Goal: Contribute content

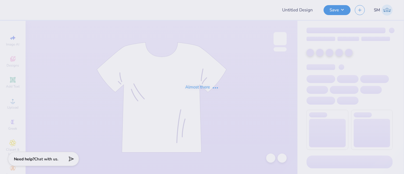
type input "polo"
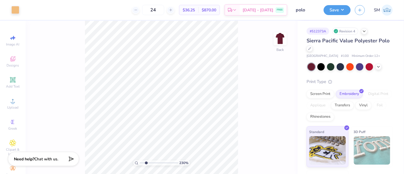
type input "2.3"
click at [146, 163] on input "range" at bounding box center [159, 162] width 38 height 5
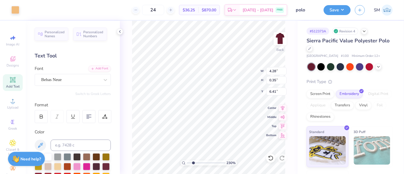
type input "6.39"
type textarea "at [GEOGRAPHIC_DATA]"
drag, startPoint x: 193, startPoint y: 162, endPoint x: 198, endPoint y: 161, distance: 5.1
click at [197, 163] on input "range" at bounding box center [206, 162] width 38 height 5
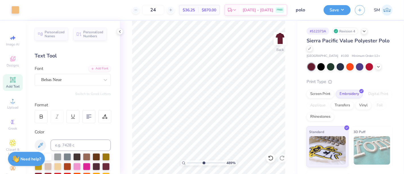
drag, startPoint x: 197, startPoint y: 162, endPoint x: 203, endPoint y: 161, distance: 6.7
type input "5"
click at [203, 161] on input "range" at bounding box center [206, 162] width 38 height 5
type input "0.10"
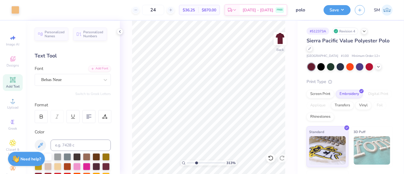
drag, startPoint x: 201, startPoint y: 163, endPoint x: 196, endPoint y: 161, distance: 5.1
type input "3.13"
click at [196, 161] on input "range" at bounding box center [206, 162] width 38 height 5
click at [334, 11] on button "Save" at bounding box center [336, 9] width 27 height 10
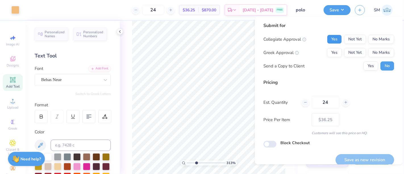
click at [327, 38] on button "Yes" at bounding box center [334, 39] width 15 height 9
click at [327, 51] on button "Yes" at bounding box center [334, 52] width 15 height 9
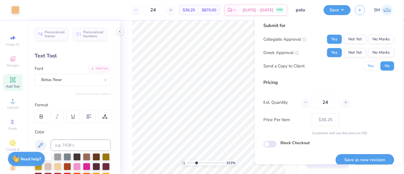
drag, startPoint x: 364, startPoint y: 65, endPoint x: 373, endPoint y: 90, distance: 26.1
click at [363, 68] on button "Yes" at bounding box center [370, 65] width 15 height 9
click at [364, 160] on button "Save as new revision" at bounding box center [364, 160] width 58 height 12
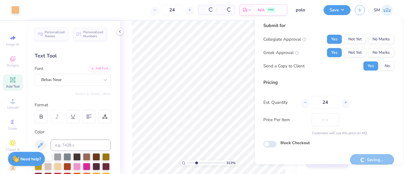
type input "$36.25"
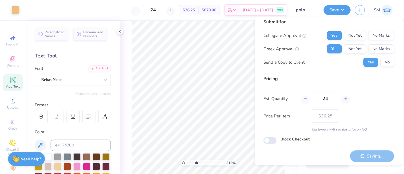
scroll to position [6, 0]
